Goal: Obtain resource: Download file/media

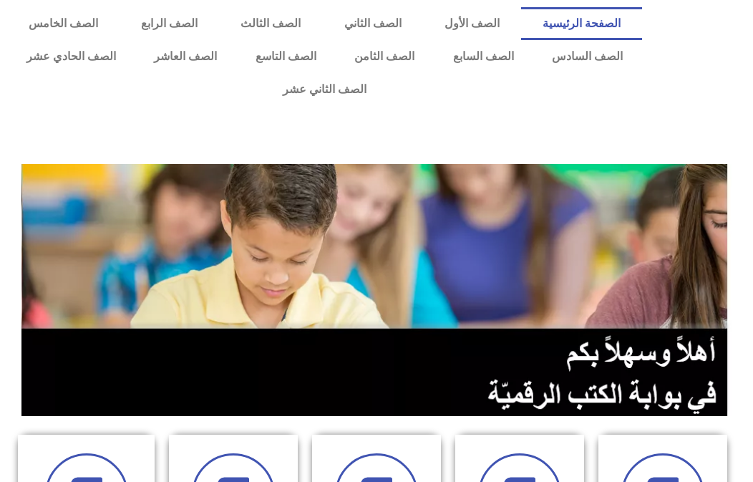
scroll to position [429, 0]
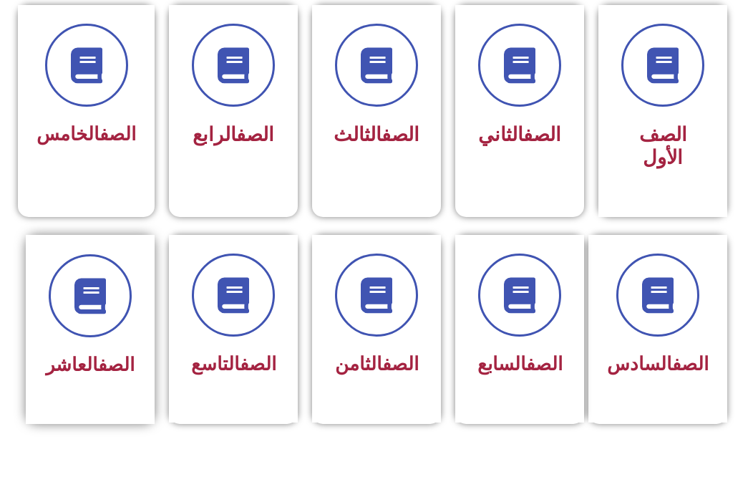
click at [105, 280] on div "الصف العاشر" at bounding box center [90, 318] width 90 height 129
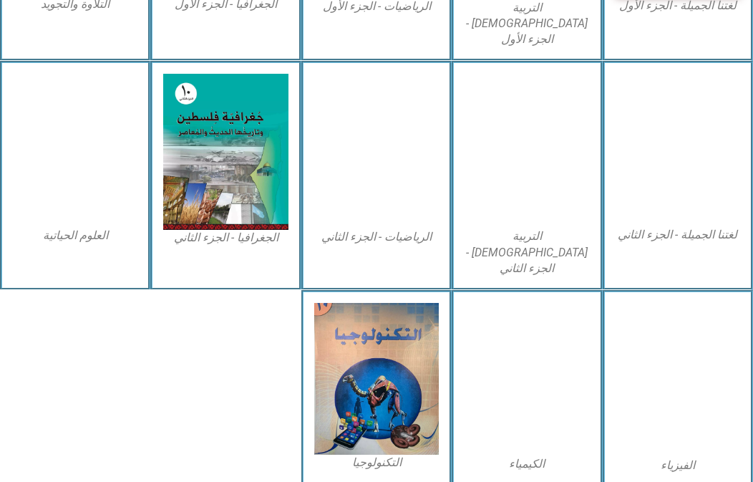
scroll to position [603, 0]
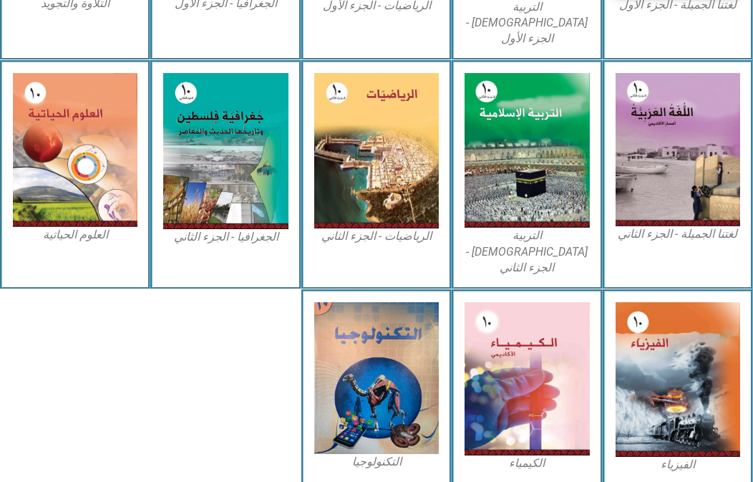
click at [298, 299] on div at bounding box center [225, 387] width 150 height 196
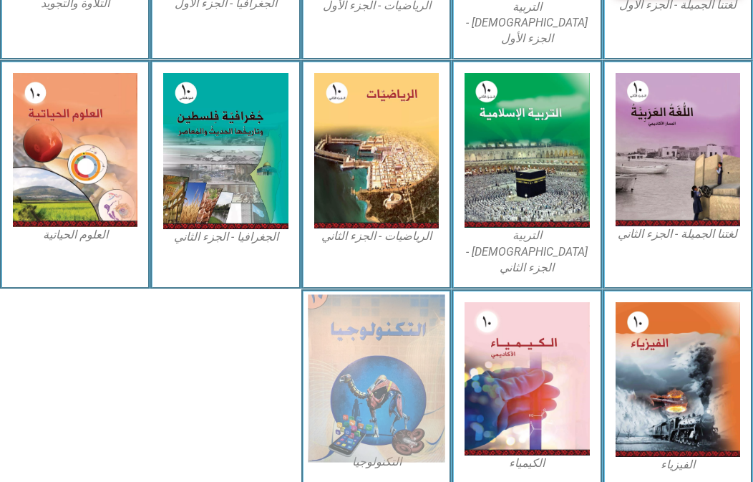
click at [358, 298] on img at bounding box center [376, 377] width 137 height 167
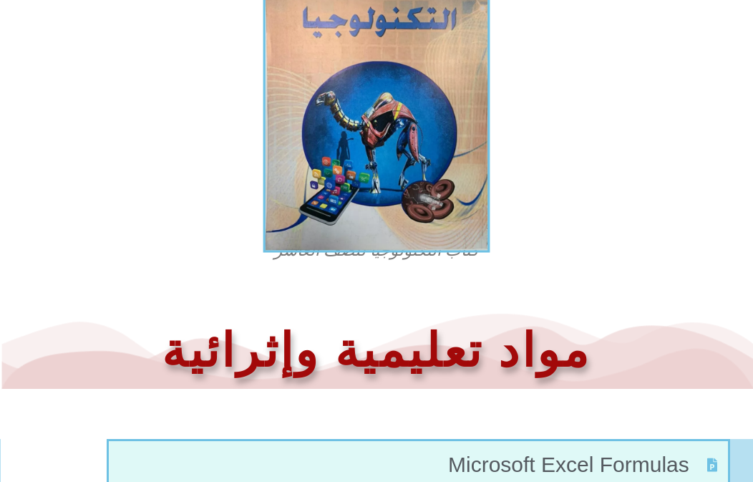
scroll to position [501, 0]
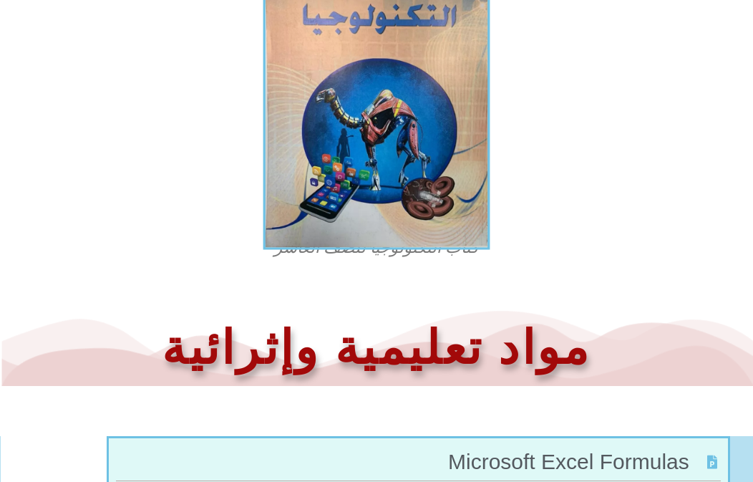
click at [390, 125] on img at bounding box center [376, 95] width 227 height 308
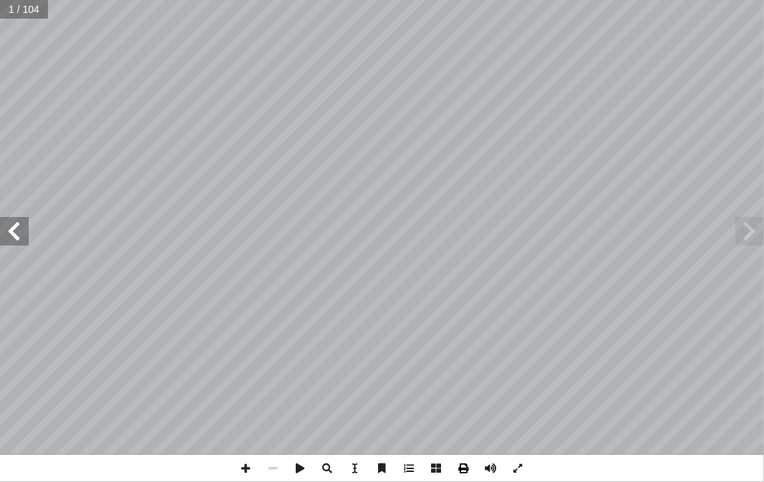
click at [472, 476] on span at bounding box center [463, 467] width 27 height 27
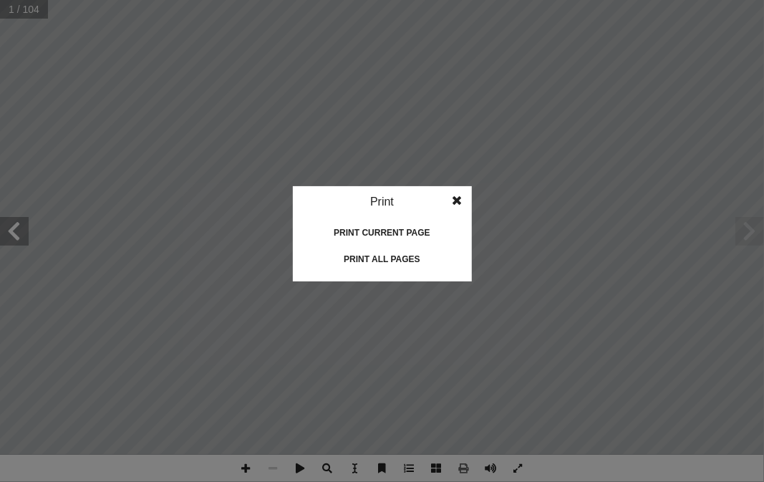
click at [378, 263] on div "Print all pages" at bounding box center [382, 259] width 143 height 23
